Goal: Task Accomplishment & Management: Manage account settings

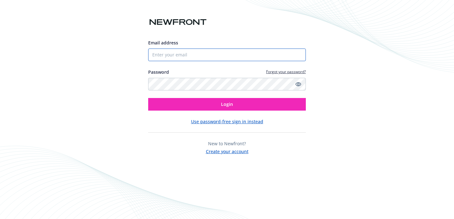
click at [191, 54] on input "Email address" at bounding box center [226, 55] width 157 height 13
type input "[EMAIL_ADDRESS][DOMAIN_NAME]"
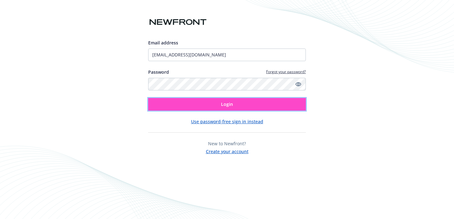
click at [232, 102] on span "Login" at bounding box center [227, 104] width 12 height 6
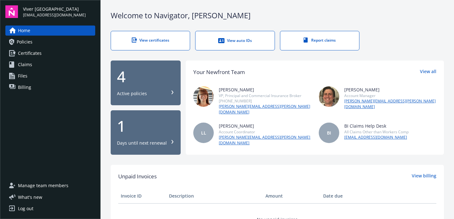
click at [34, 85] on link "Billing" at bounding box center [50, 87] width 90 height 10
